Goal: Navigation & Orientation: Find specific page/section

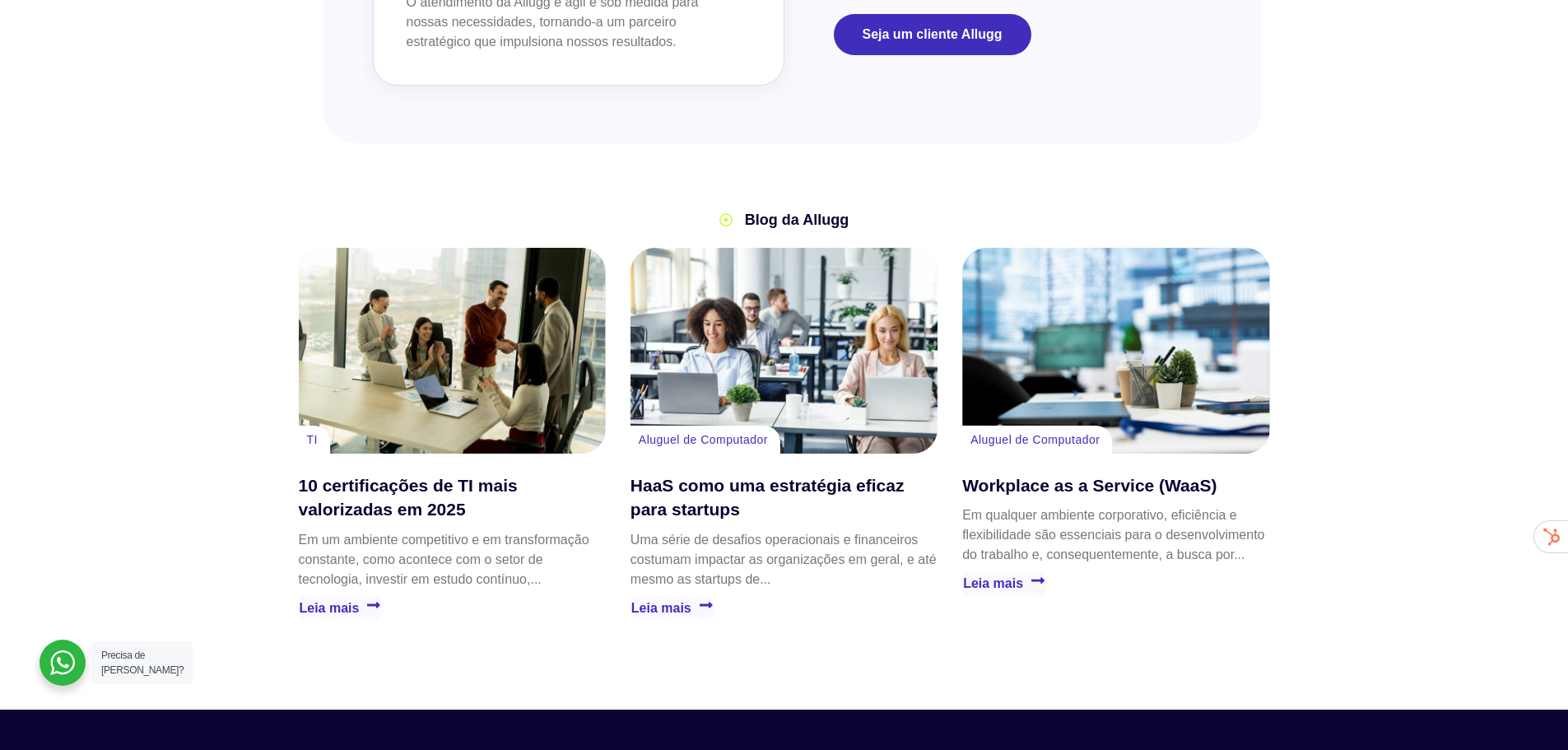
scroll to position [3786, 0]
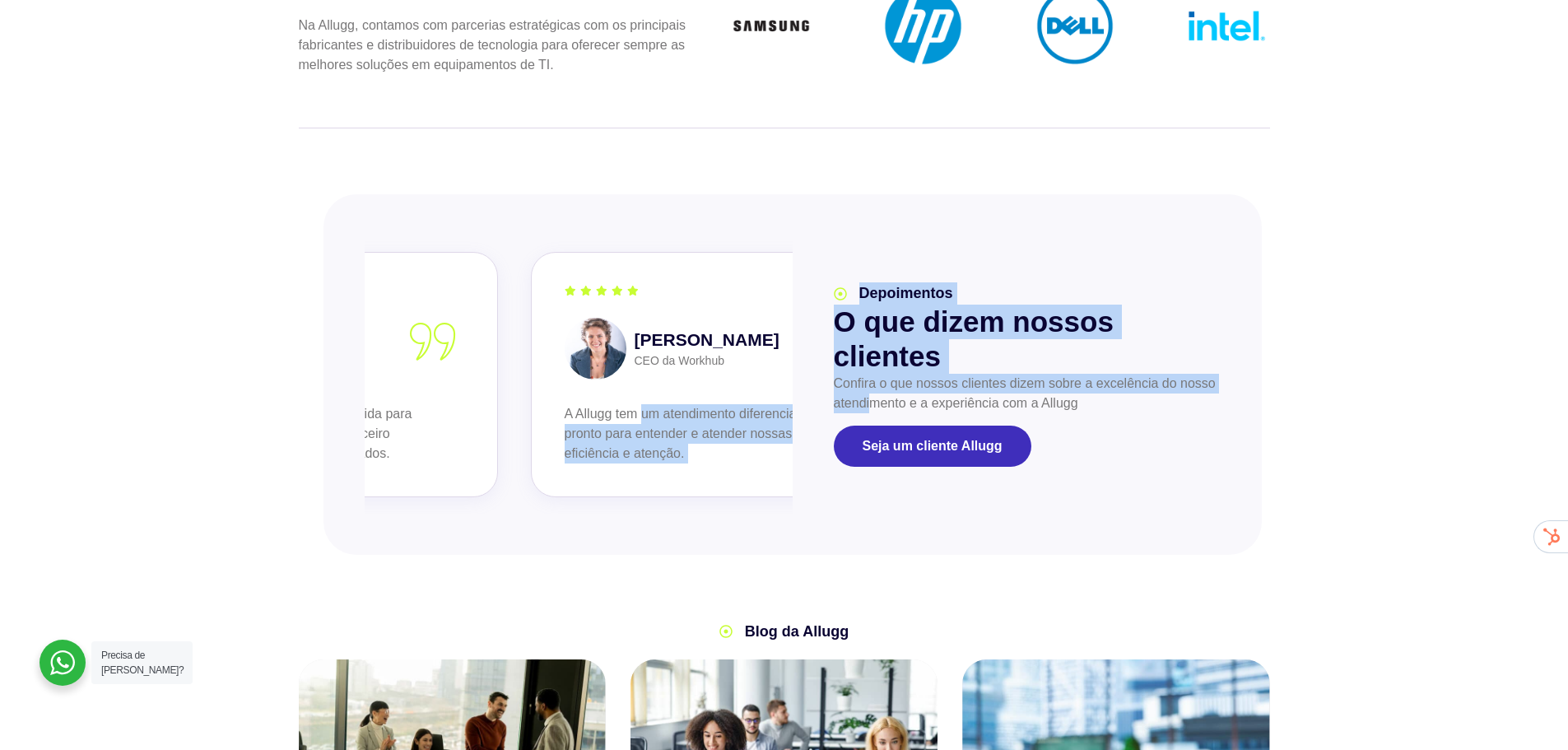
drag, startPoint x: 485, startPoint y: 390, endPoint x: 912, endPoint y: 372, distance: 427.4
click at [900, 371] on div "slide 4 of 2 [PERSON_NAME] Founder da Atip O atendimento da Allugg é ágil e sob…" at bounding box center [792, 374] width 856 height 278
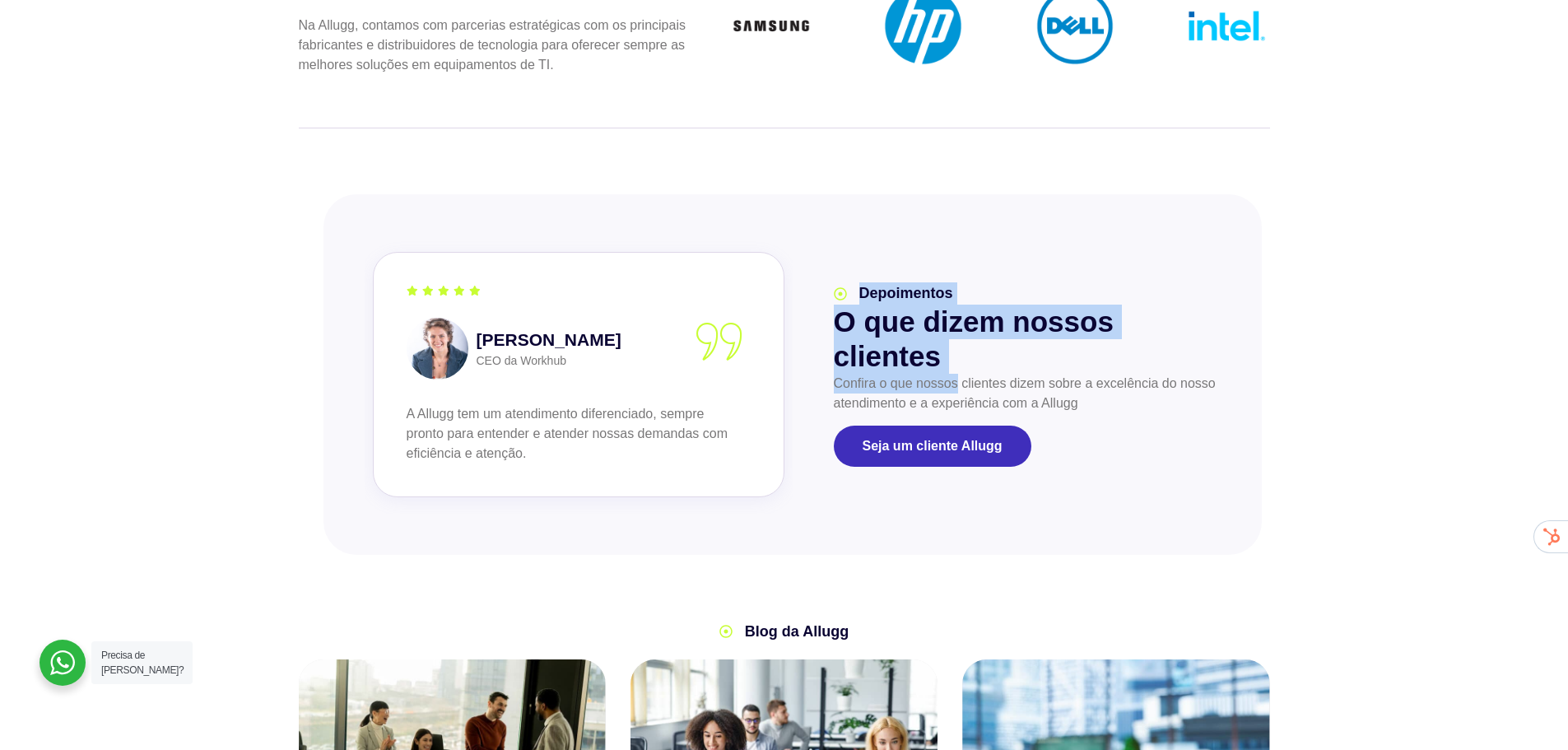
drag, startPoint x: 530, startPoint y: 355, endPoint x: 956, endPoint y: 352, distance: 426.0
click at [956, 352] on div "slide 2 of 2 [PERSON_NAME] Founder da Atip O atendimento da Allugg é ágil e sob…" at bounding box center [792, 374] width 856 height 278
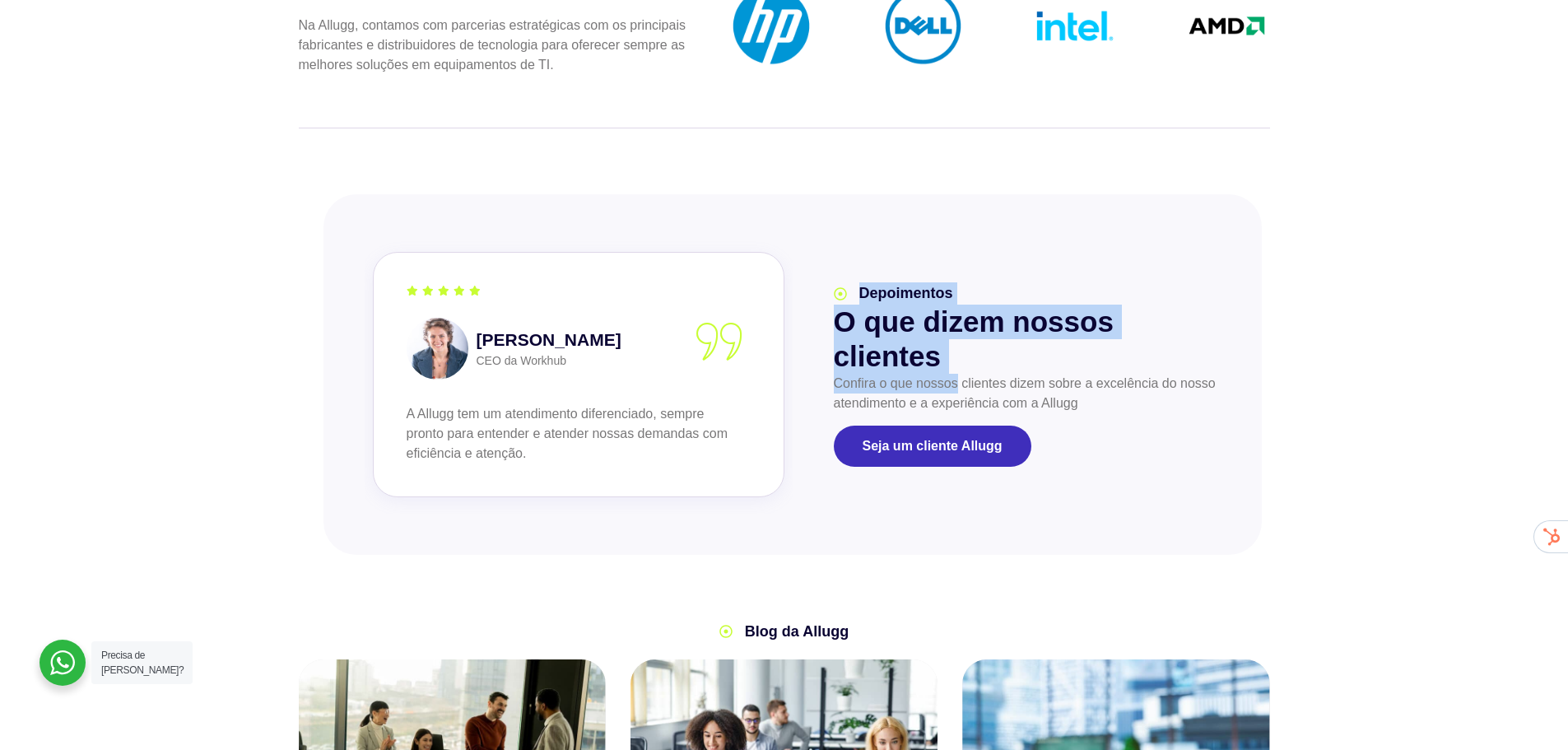
drag, startPoint x: 467, startPoint y: 323, endPoint x: 1173, endPoint y: 382, distance: 708.5
click at [1173, 382] on div "slide 2 of 2 [PERSON_NAME] Founder da Atip O atendimento da Allugg é ágil e sob…" at bounding box center [792, 374] width 856 height 278
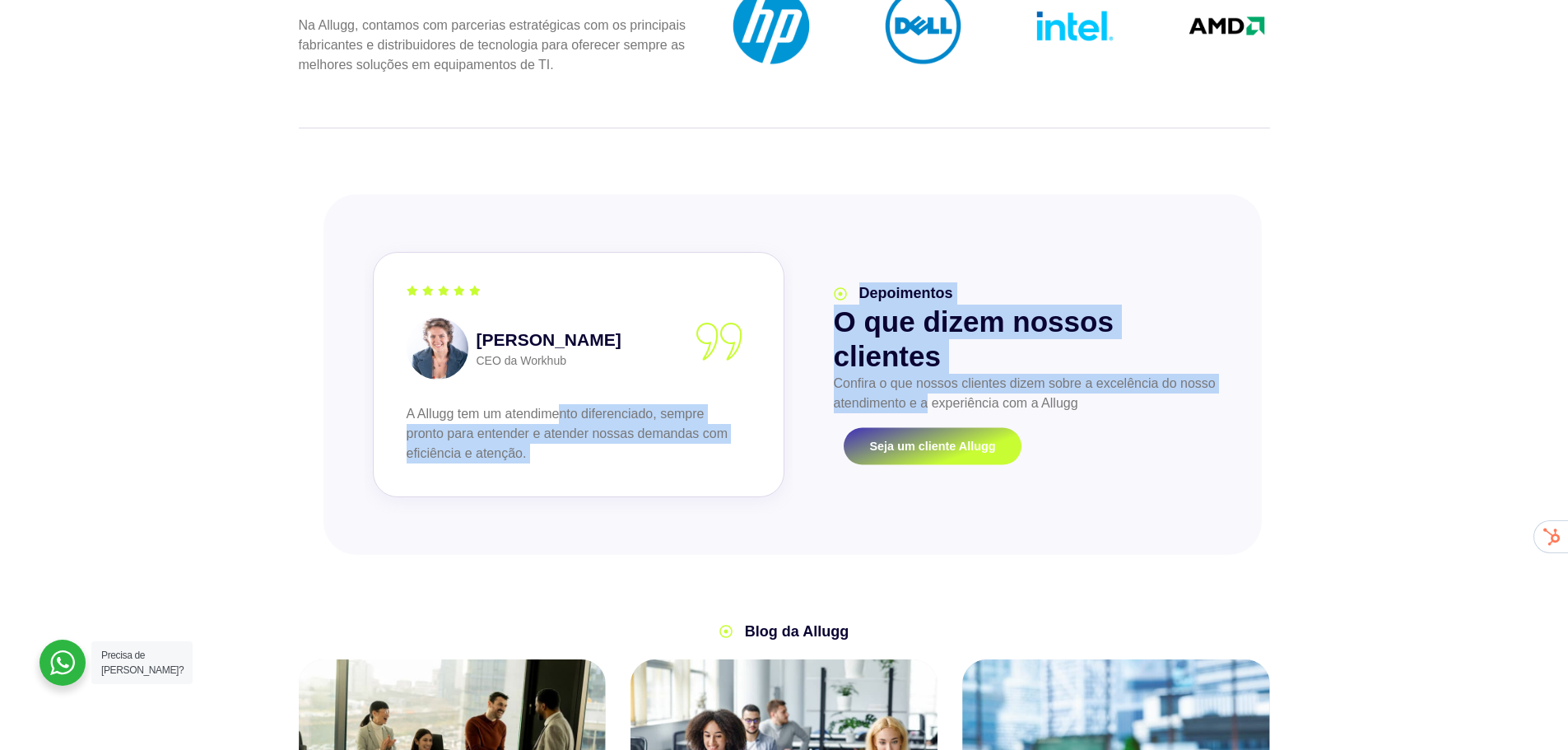
drag, startPoint x: 669, startPoint y: 373, endPoint x: 932, endPoint y: 395, distance: 263.9
click at [933, 392] on div "slide 2 of 2 [PERSON_NAME] Founder da Atip O atendimento da Allugg é ágil e sob…" at bounding box center [792, 374] width 856 height 278
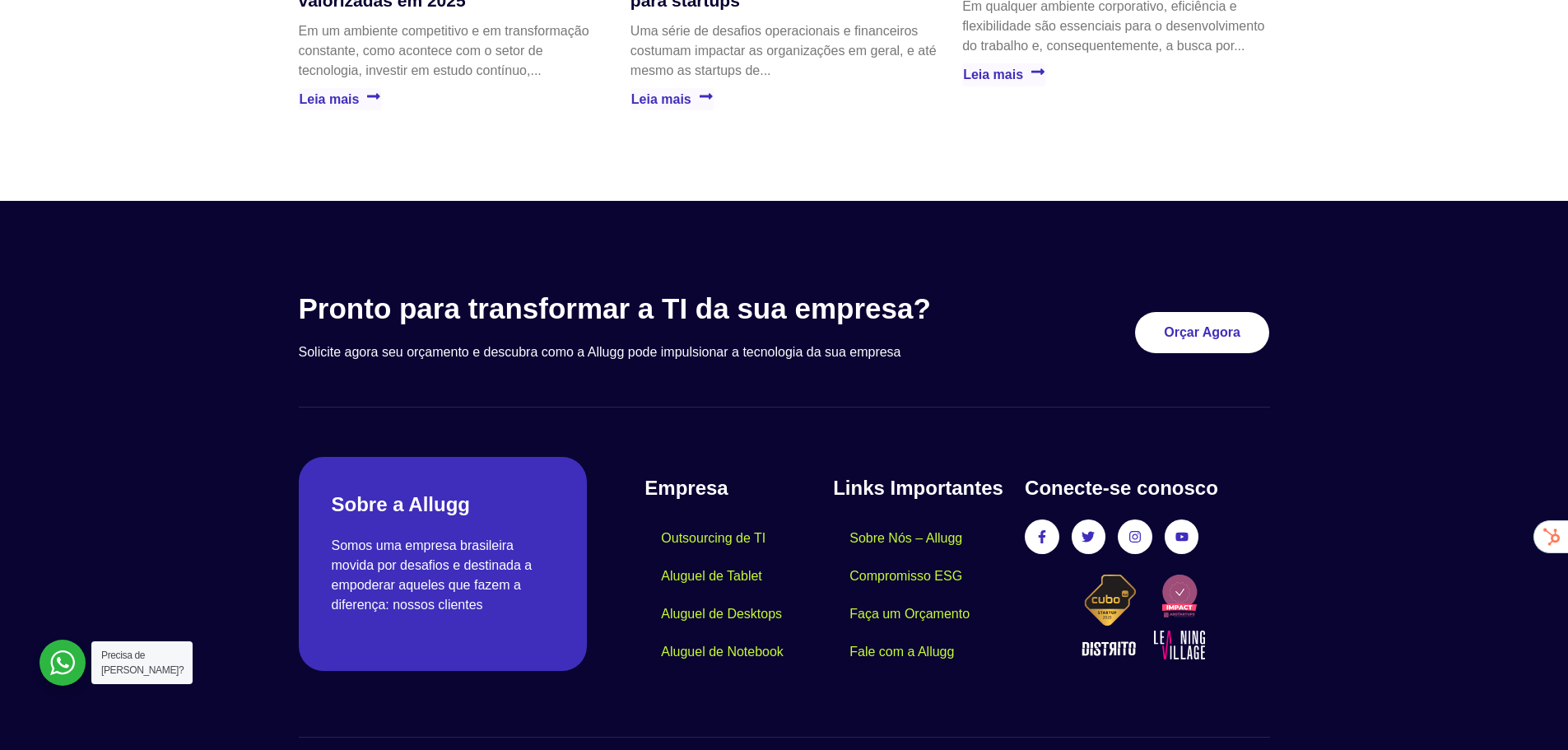
scroll to position [4747, 0]
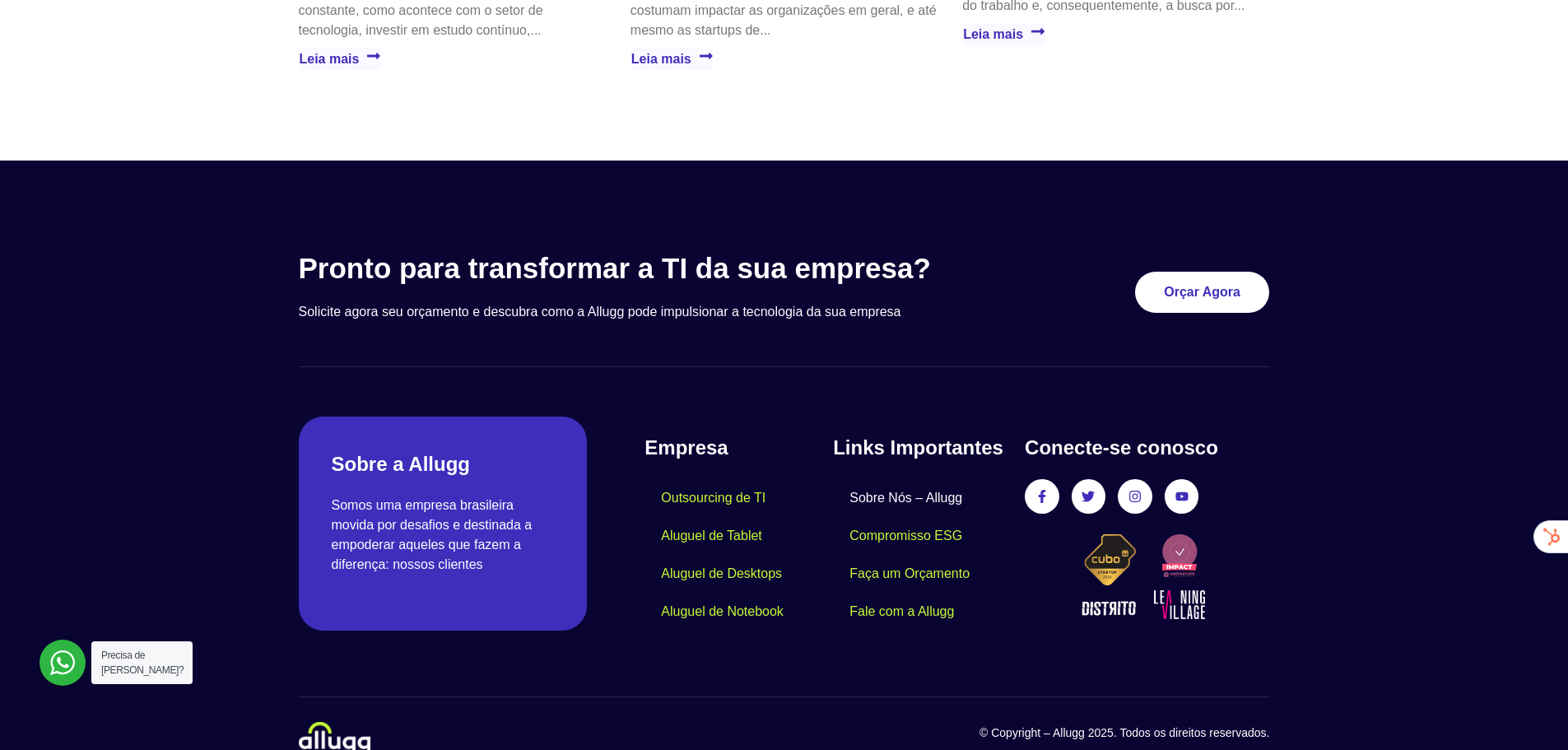
click at [891, 479] on link "Sobre Nós – Allugg" at bounding box center [906, 497] width 146 height 38
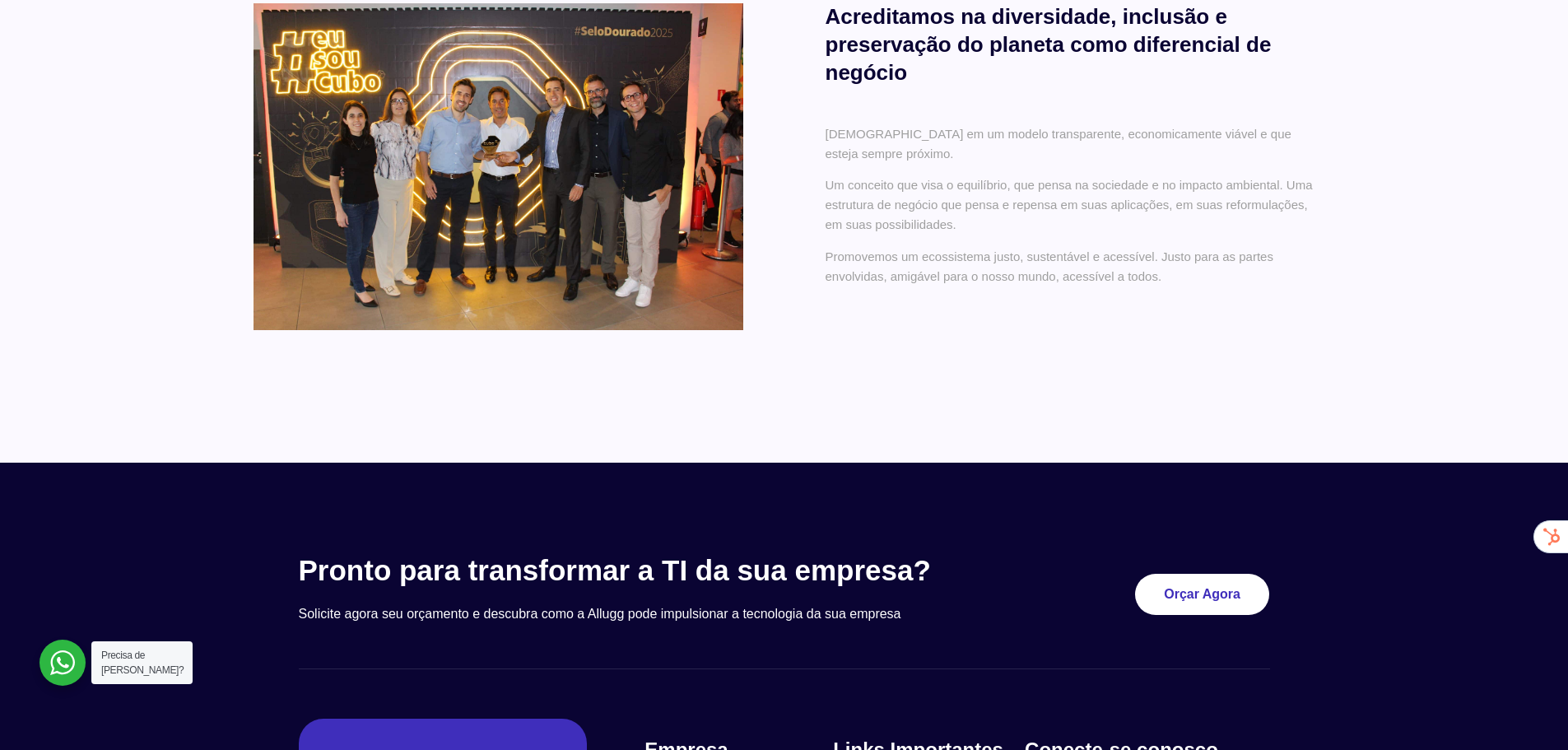
scroll to position [1415, 0]
